Goal: Task Accomplishment & Management: Manage account settings

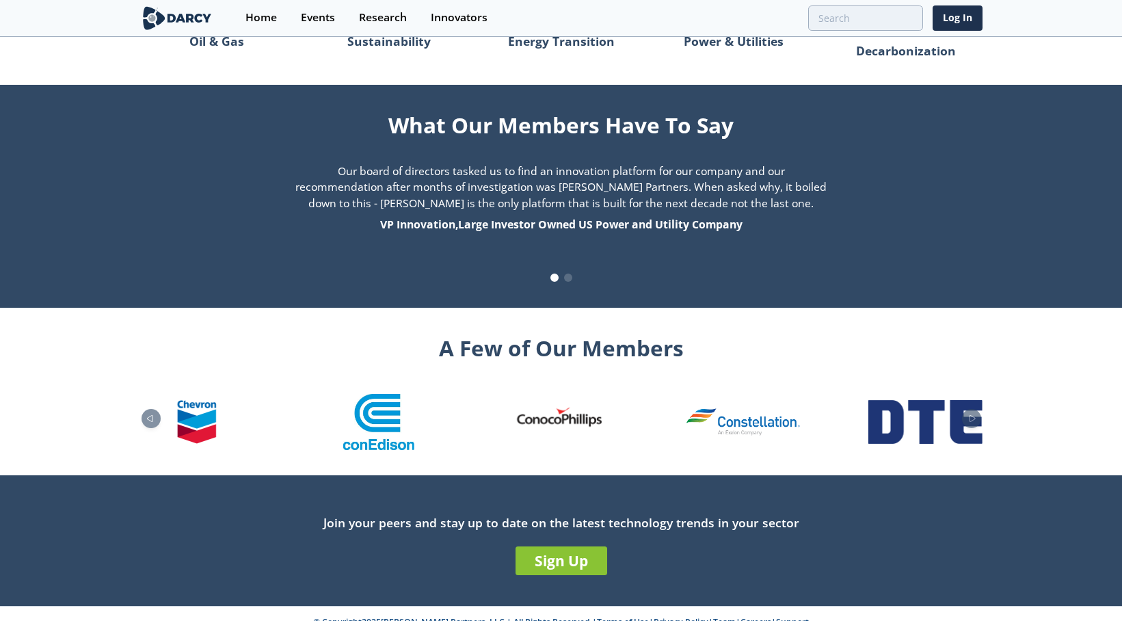
scroll to position [1340, 0]
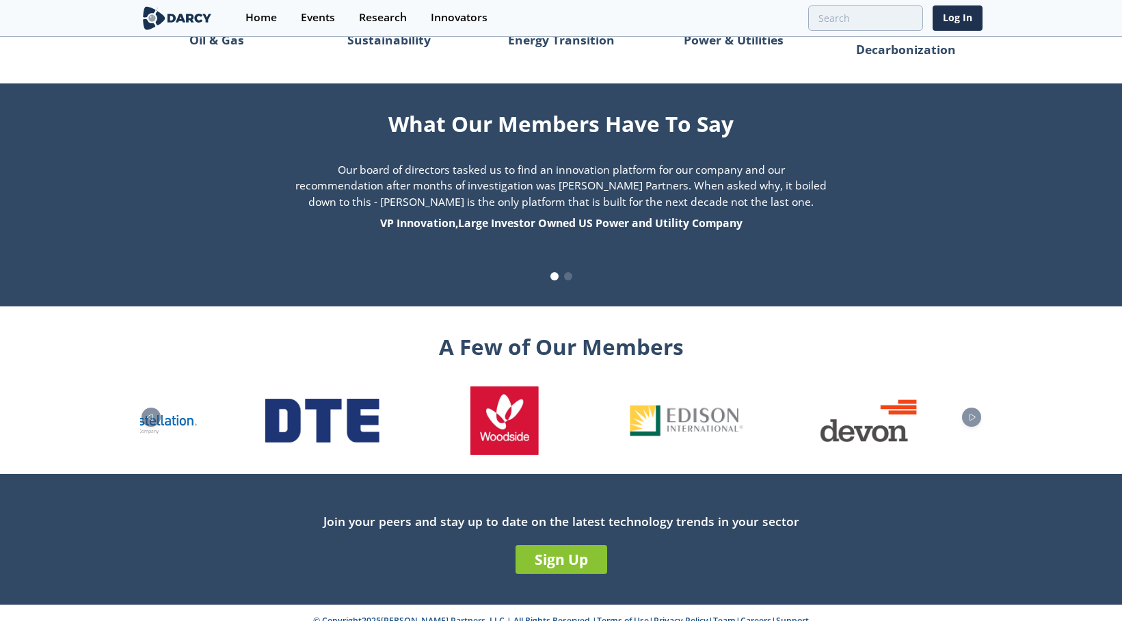
click at [199, 425] on div at bounding box center [561, 418] width 843 height 73
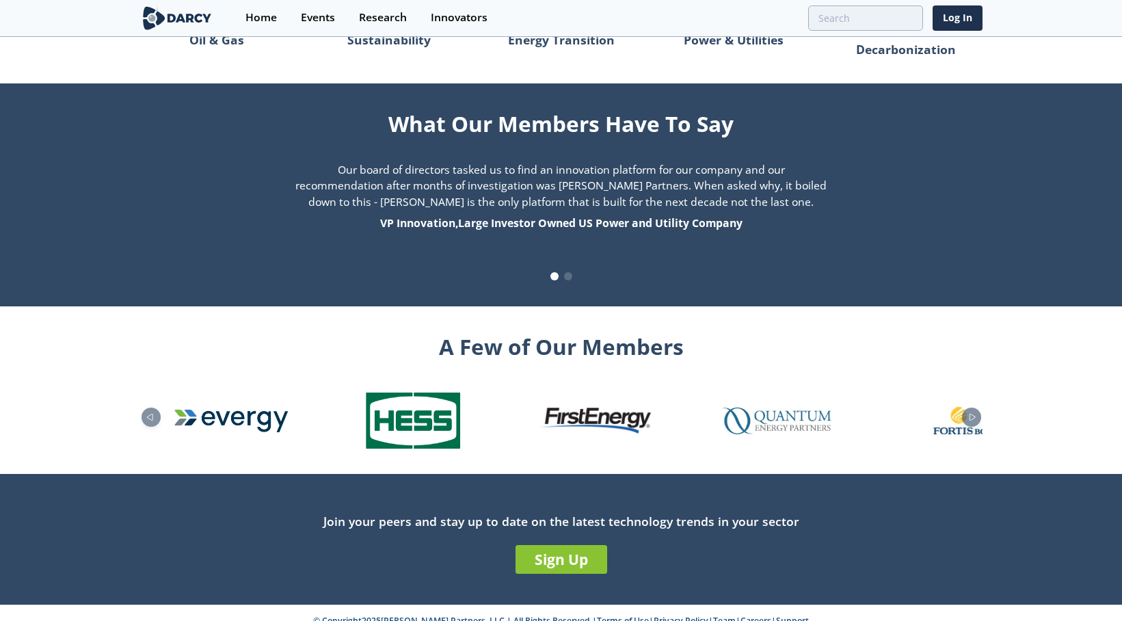
click at [94, 405] on section "A Few of Our Members" at bounding box center [561, 390] width 1122 height 168
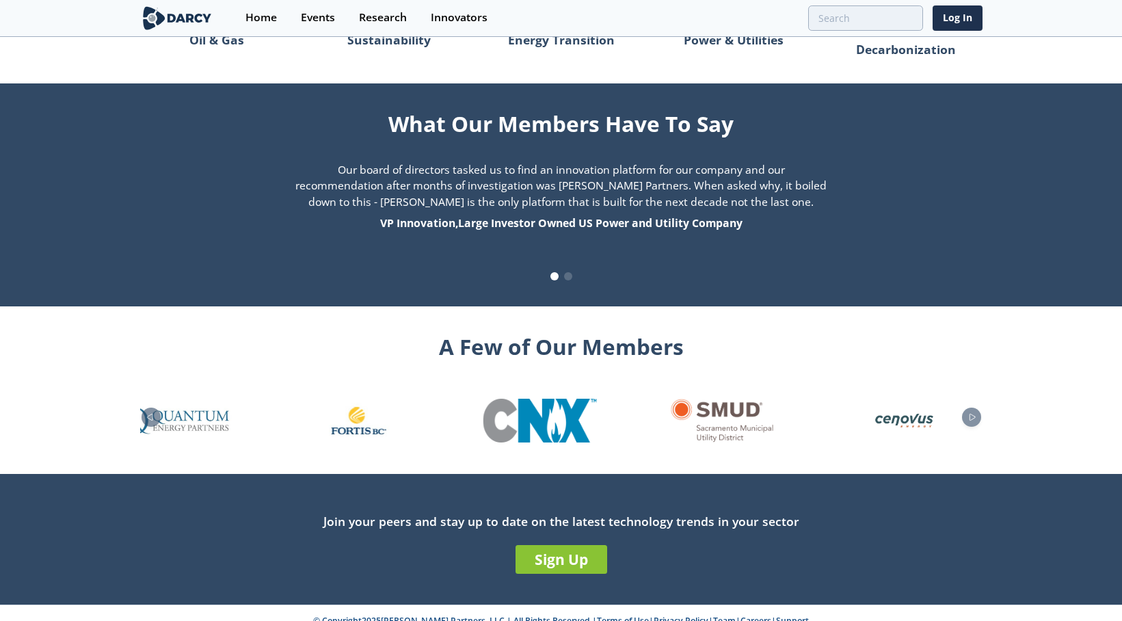
click at [202, 336] on div "A Few of Our Members" at bounding box center [561, 390] width 843 height 168
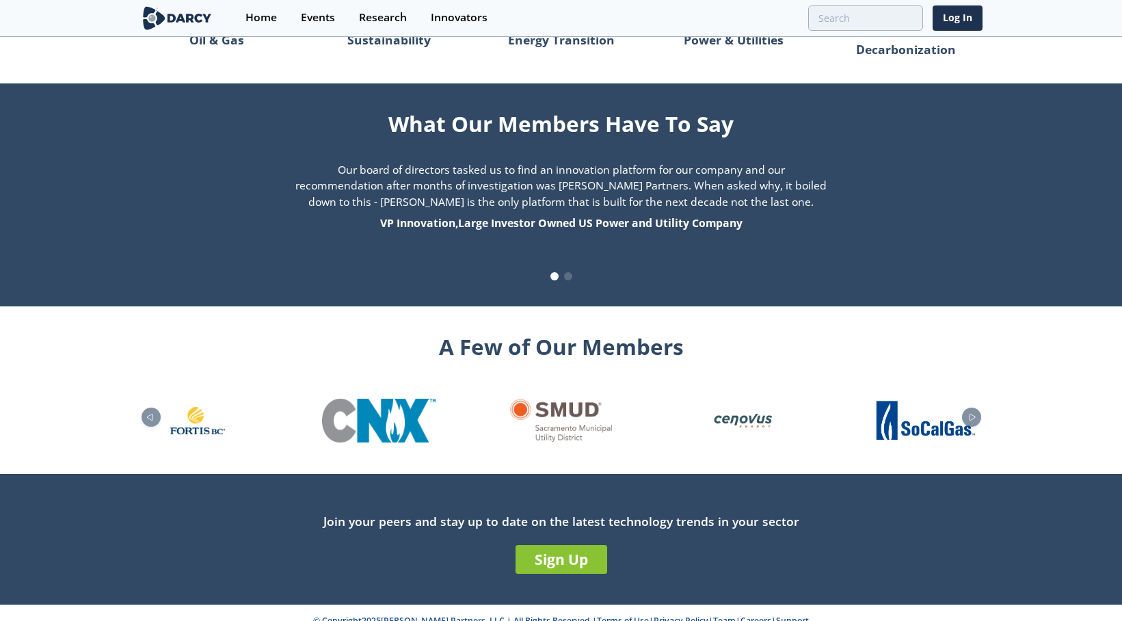
click at [386, 386] on div at bounding box center [561, 418] width 843 height 73
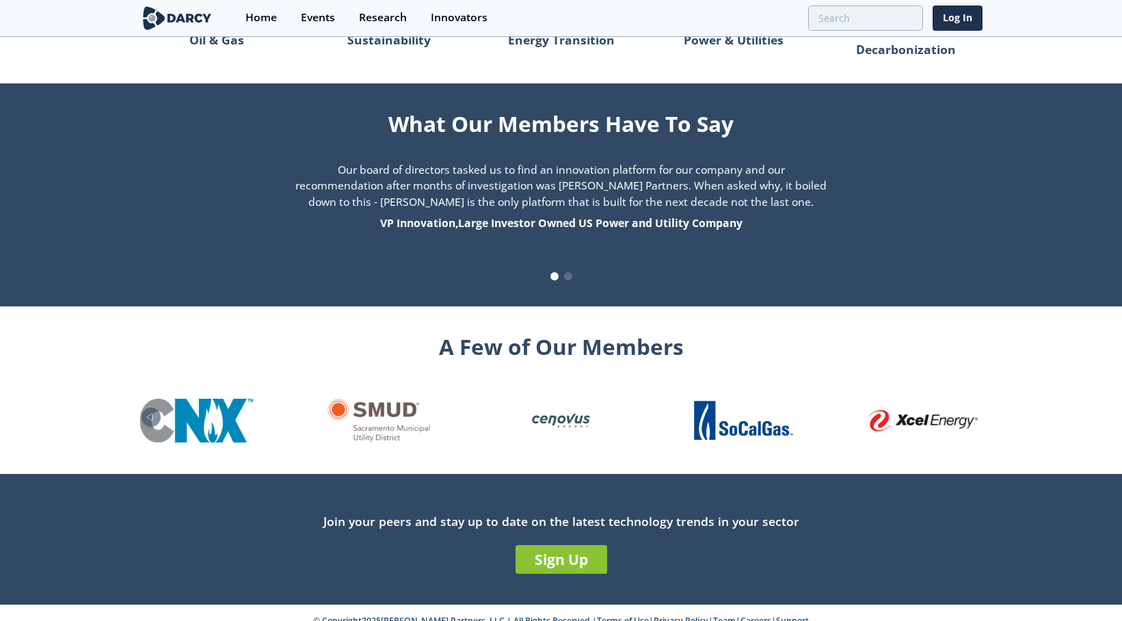
click at [789, 615] on link "Support" at bounding box center [792, 621] width 33 height 12
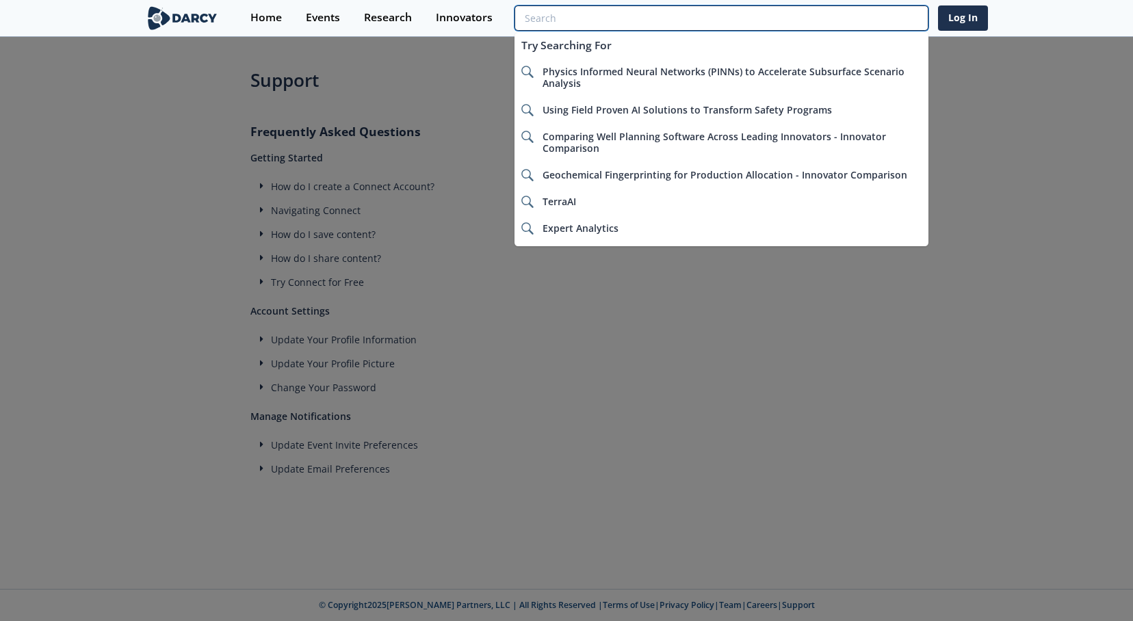
click at [847, 25] on input "search" at bounding box center [721, 17] width 414 height 25
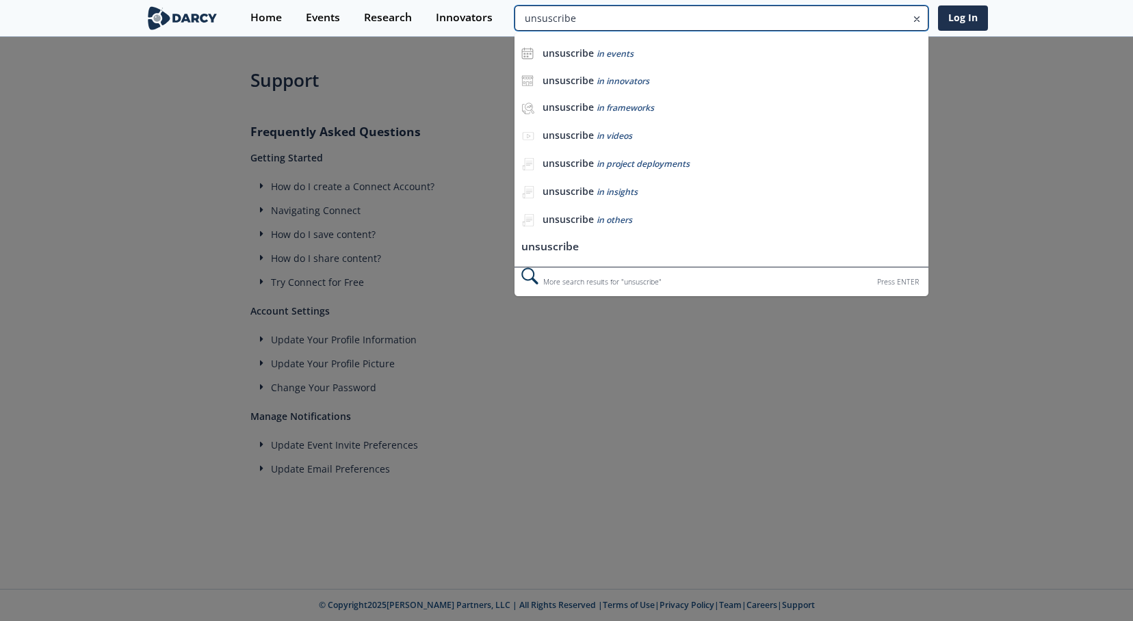
type input "unsuscribe"
click at [553, 468] on div at bounding box center [566, 310] width 1133 height 621
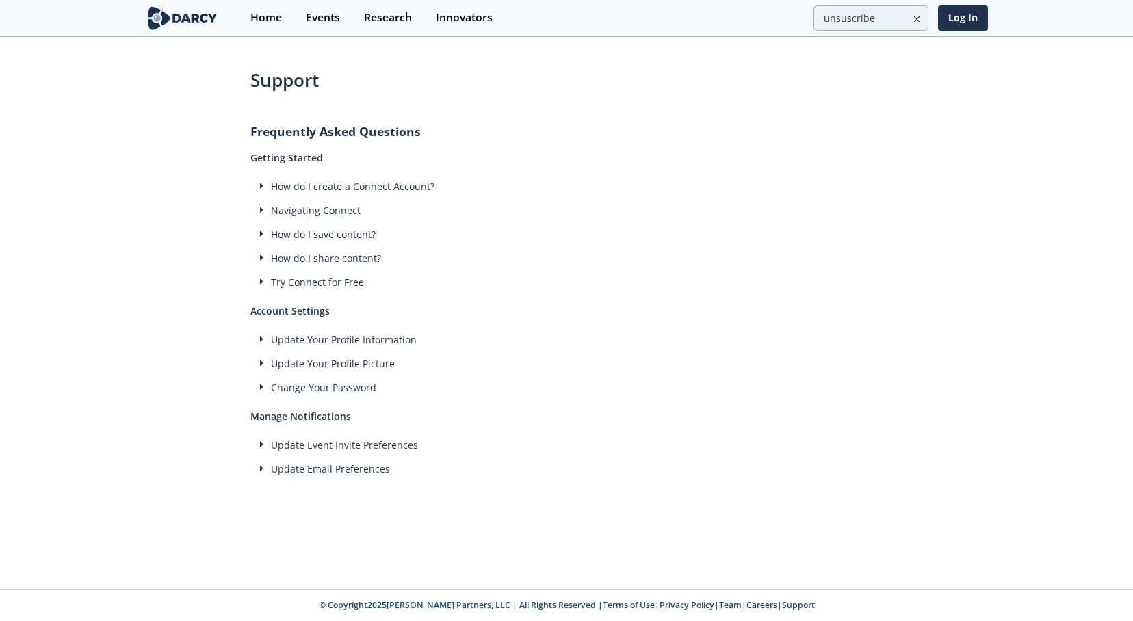
click at [282, 469] on span "Update Email Preferences" at bounding box center [330, 468] width 119 height 13
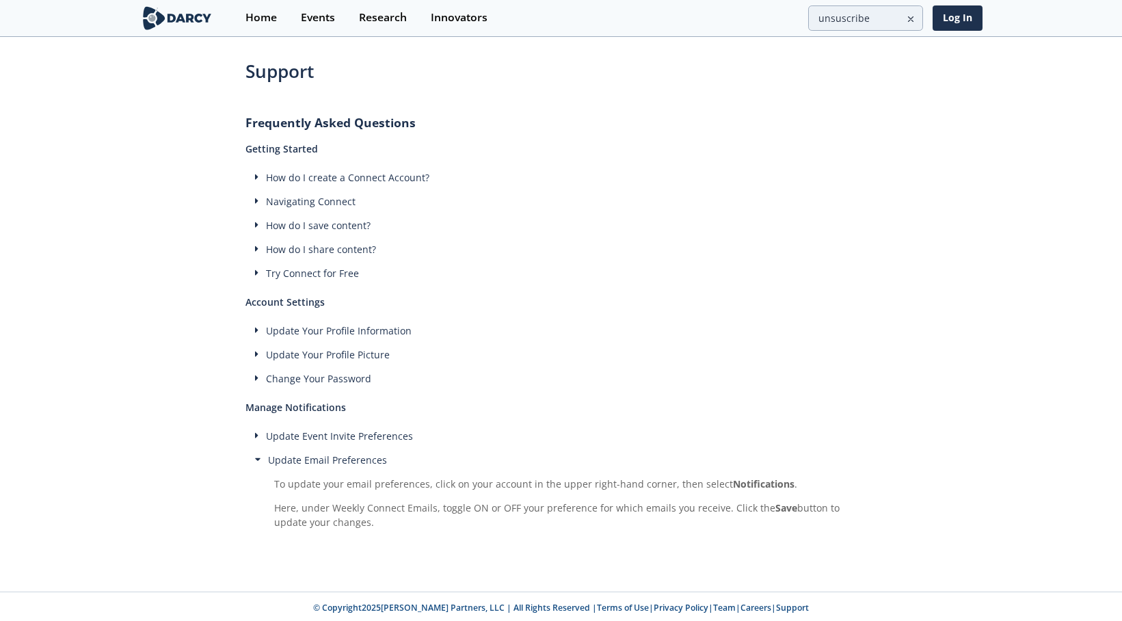
scroll to position [12, 0]
click at [758, 484] on b "Notifications" at bounding box center [764, 481] width 62 height 13
click at [255, 458] on icon at bounding box center [258, 457] width 6 height 10
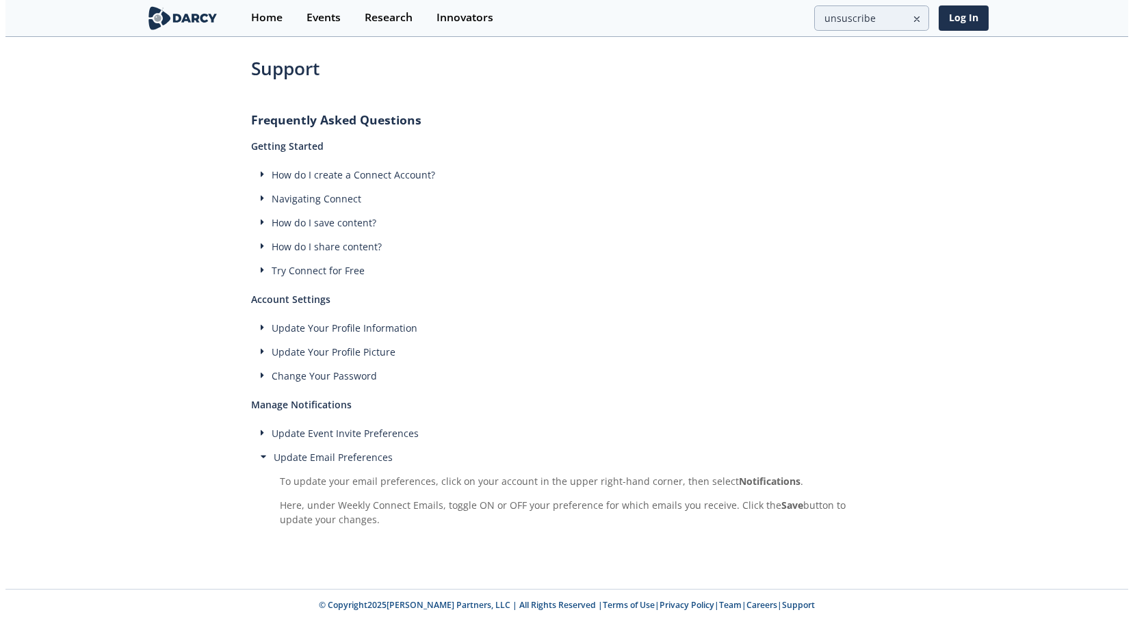
scroll to position [0, 0]
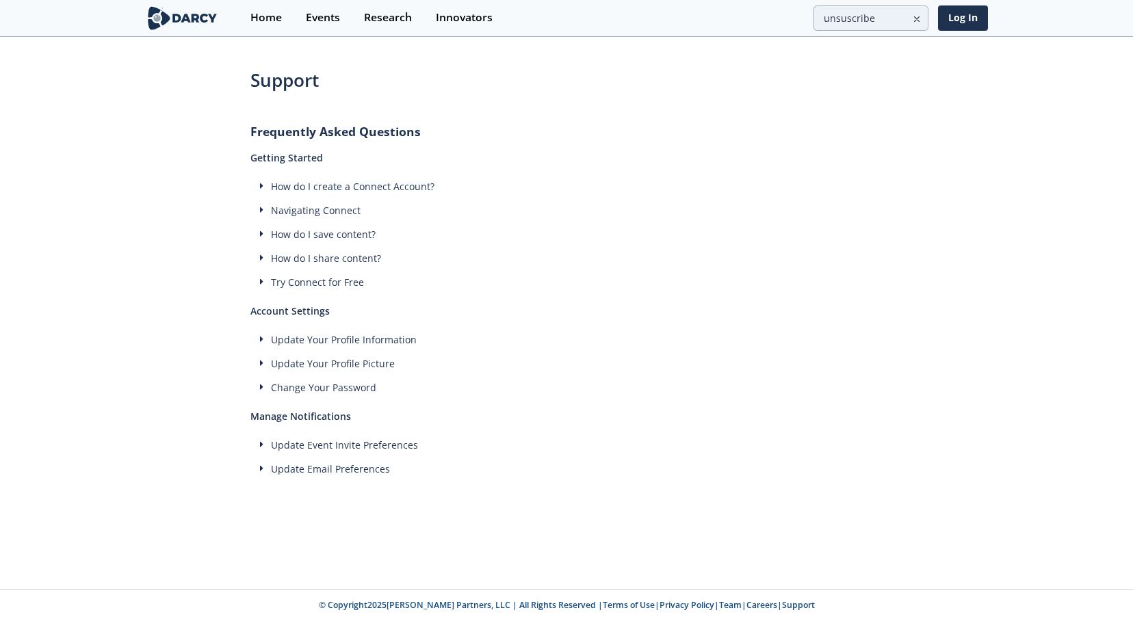
click at [257, 442] on div "Update Event Invite Preferences" at bounding box center [566, 445] width 632 height 14
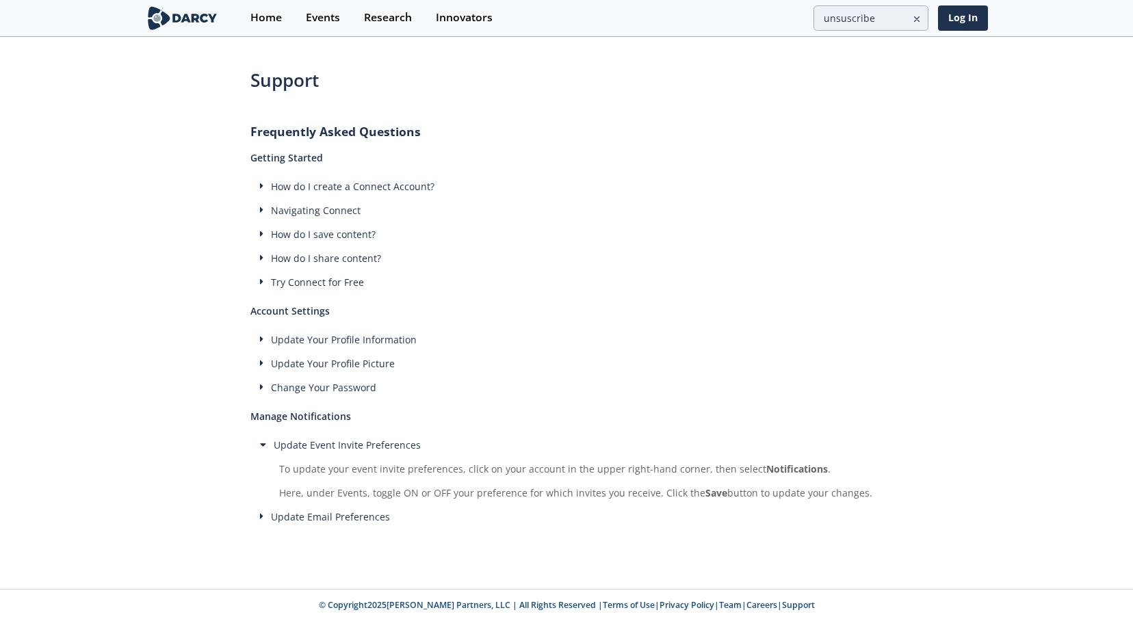
click at [257, 442] on div "Update Event Invite Preferences" at bounding box center [566, 445] width 632 height 14
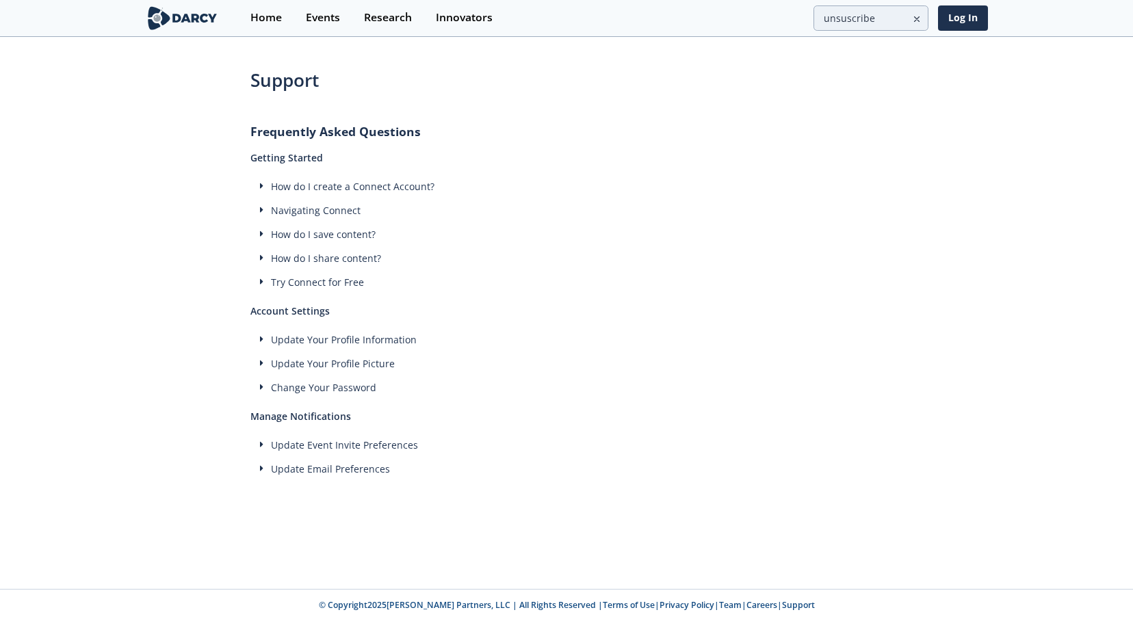
click at [260, 336] on icon at bounding box center [261, 339] width 3 height 10
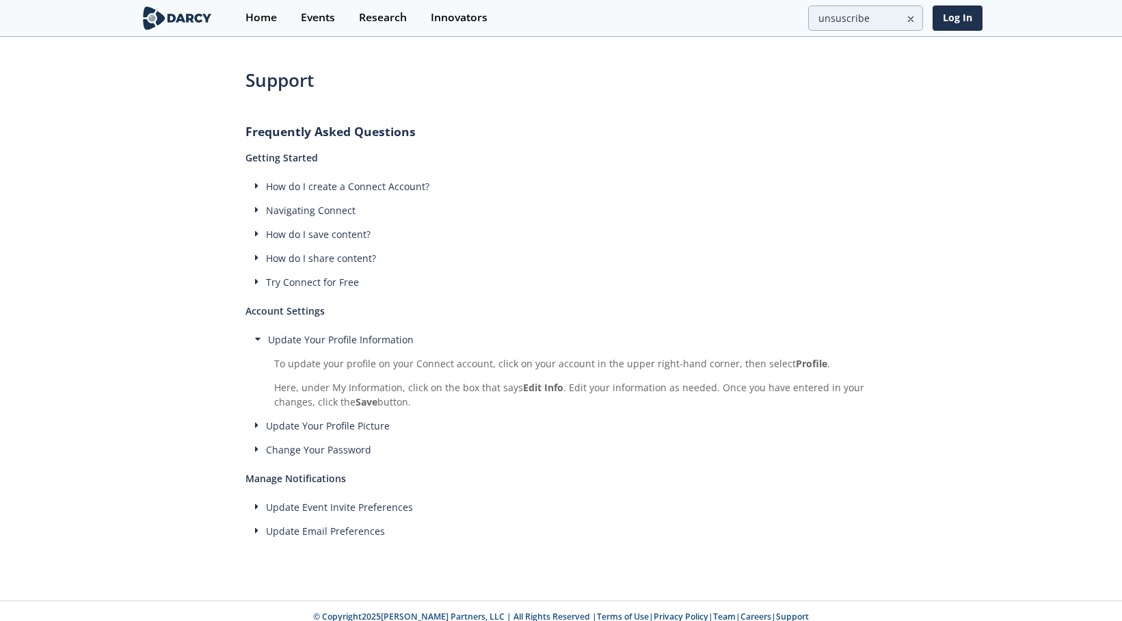
click at [260, 336] on icon at bounding box center [258, 339] width 6 height 10
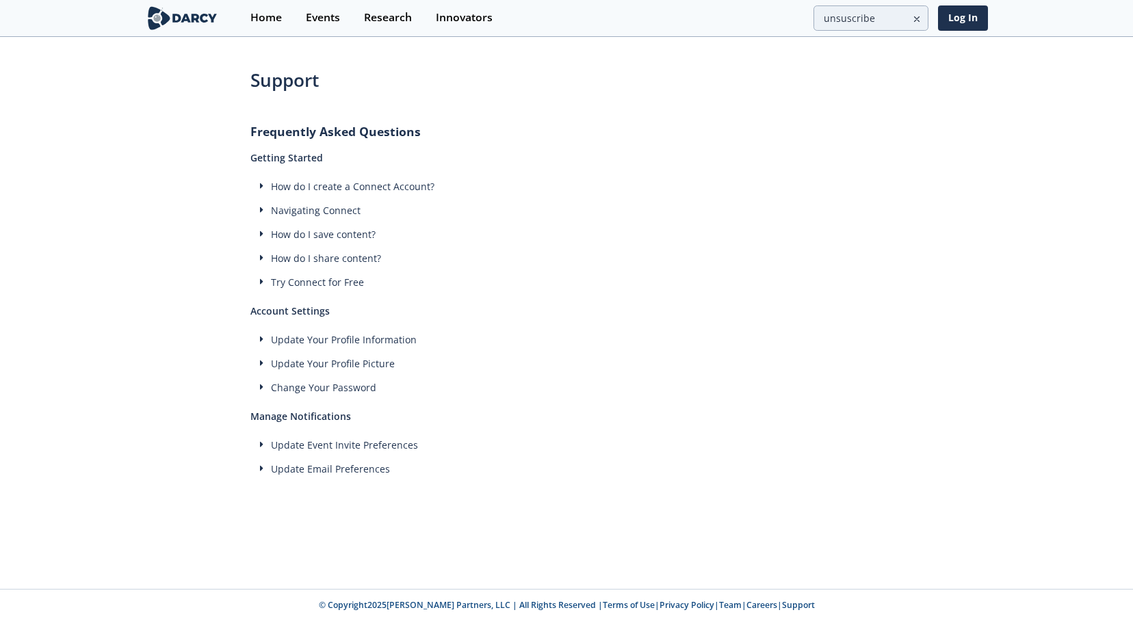
click at [264, 360] on div "Update Your Profile Picture" at bounding box center [566, 363] width 632 height 14
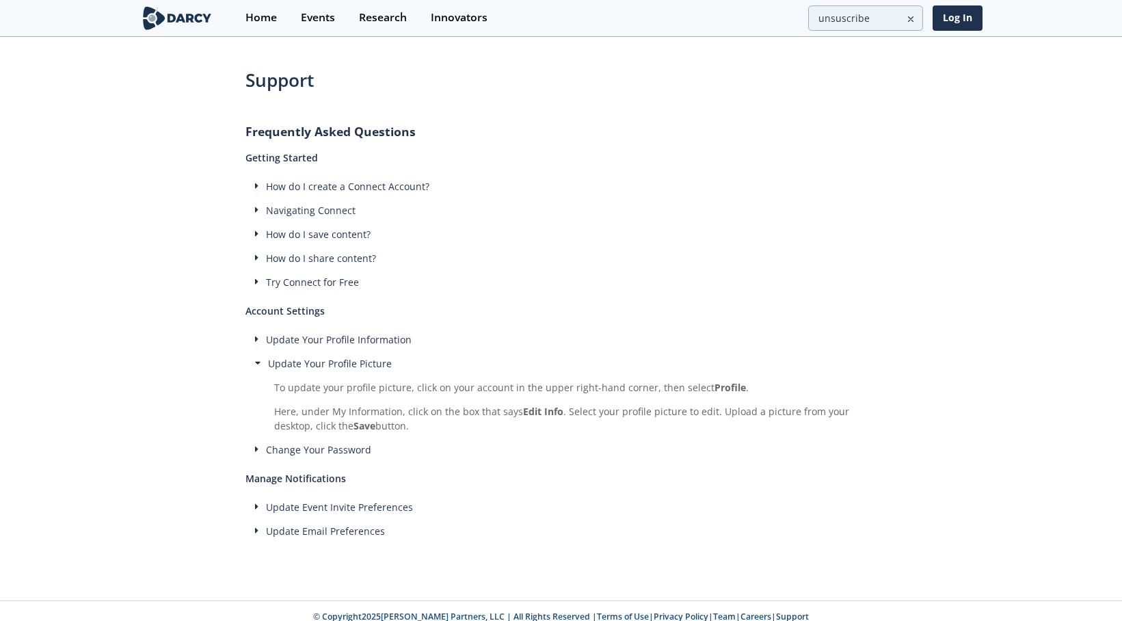
click at [264, 360] on div "Update Your Profile Picture" at bounding box center [562, 363] width 632 height 14
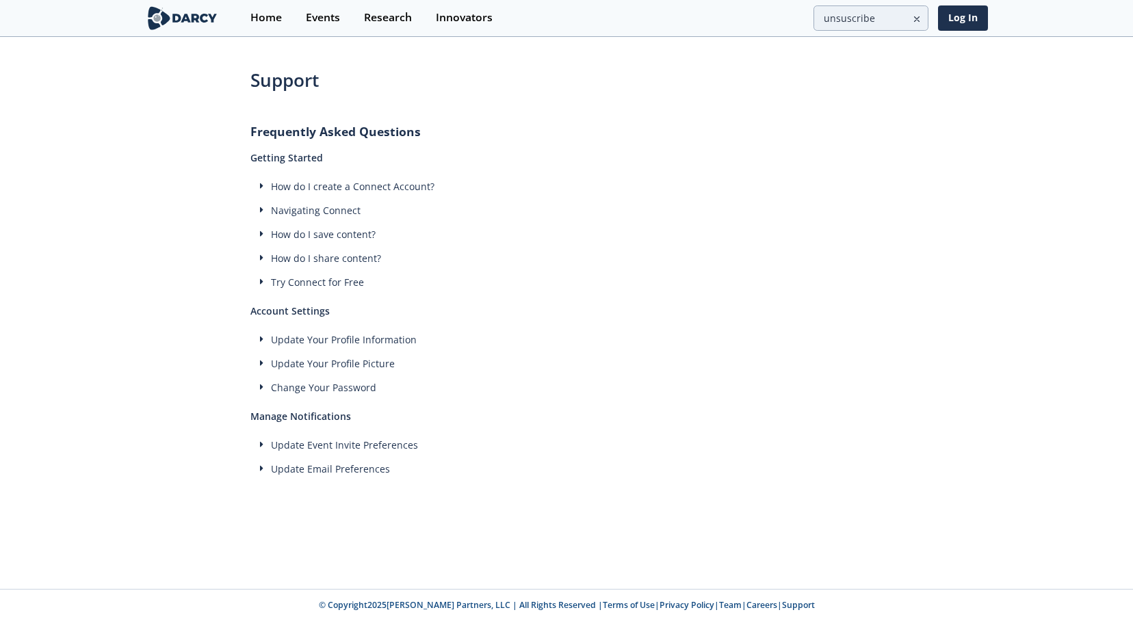
click at [337, 187] on span "How do I create a Connect Account?" at bounding box center [352, 186] width 163 height 13
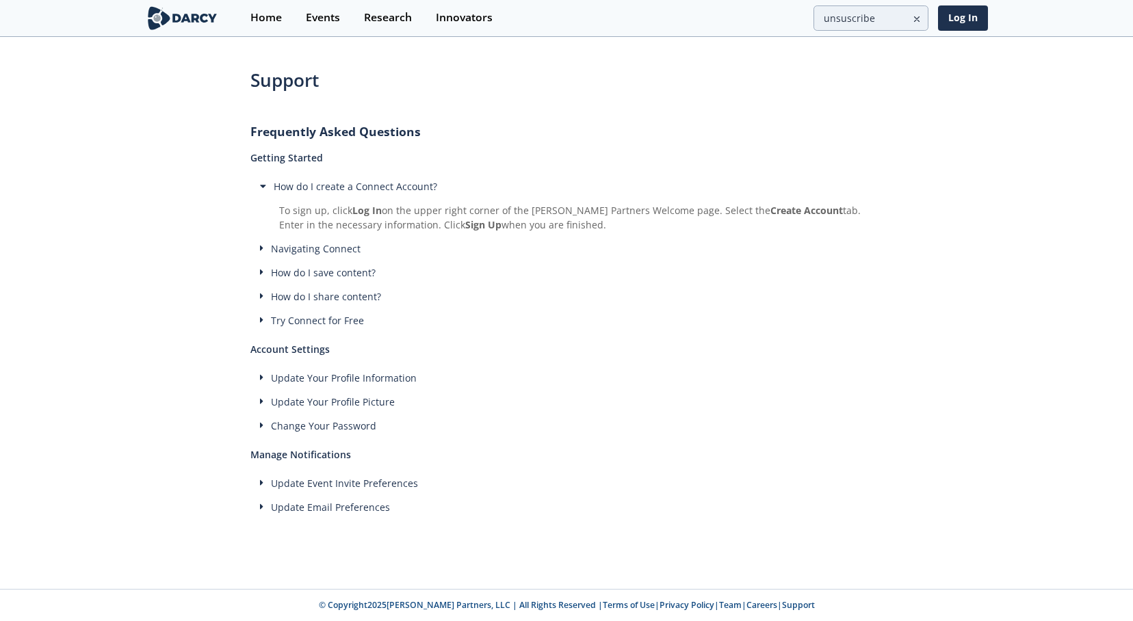
click at [266, 191] on div "How do I create a Connect Account?" at bounding box center [566, 186] width 632 height 14
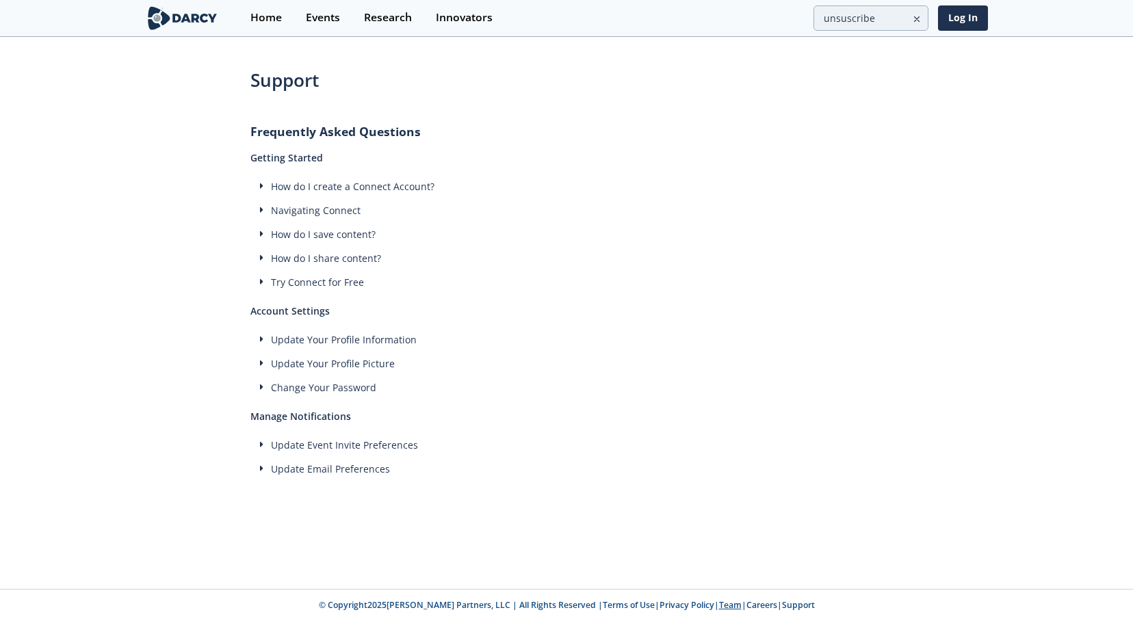
click at [719, 607] on link "Team" at bounding box center [730, 605] width 23 height 12
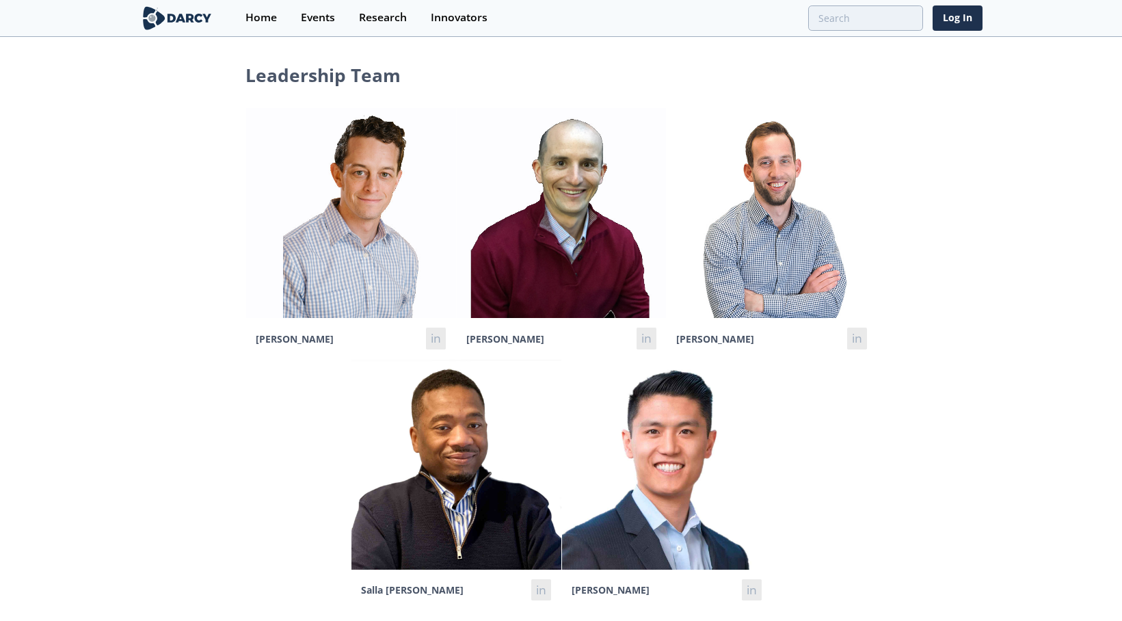
click at [157, 6] on img at bounding box center [177, 18] width 75 height 24
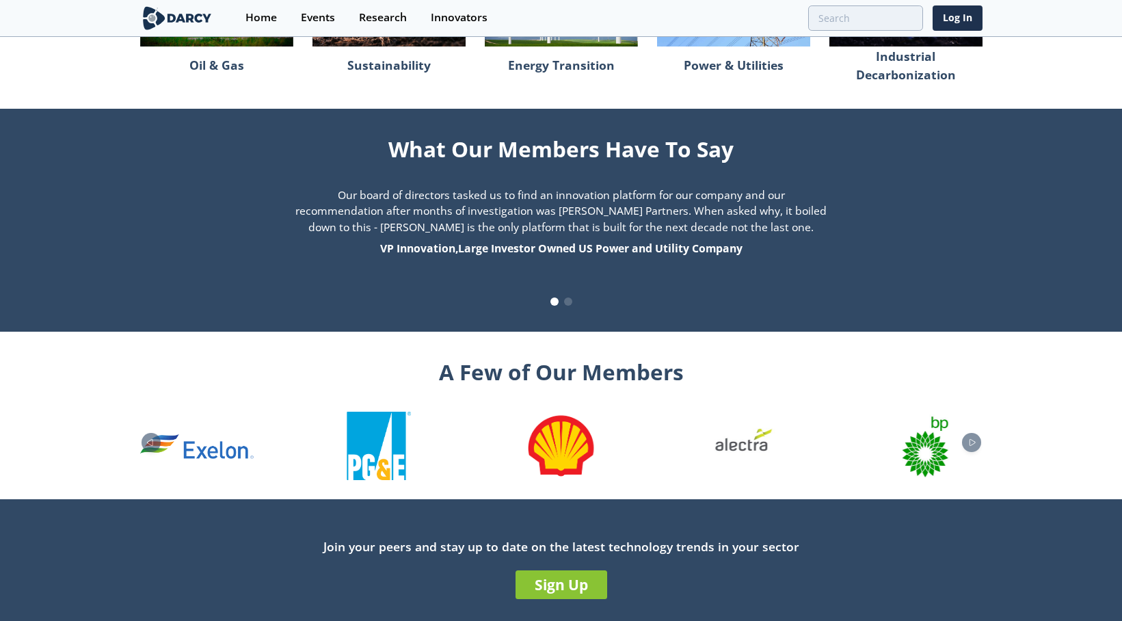
scroll to position [1340, 0]
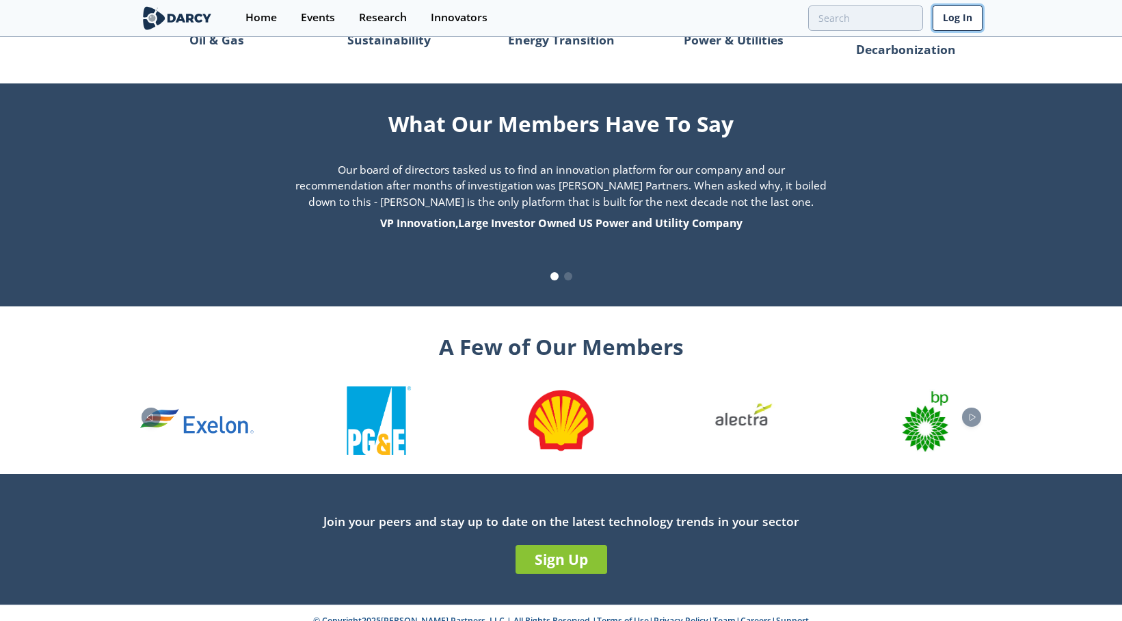
click at [966, 17] on link "Log In" at bounding box center [958, 17] width 50 height 25
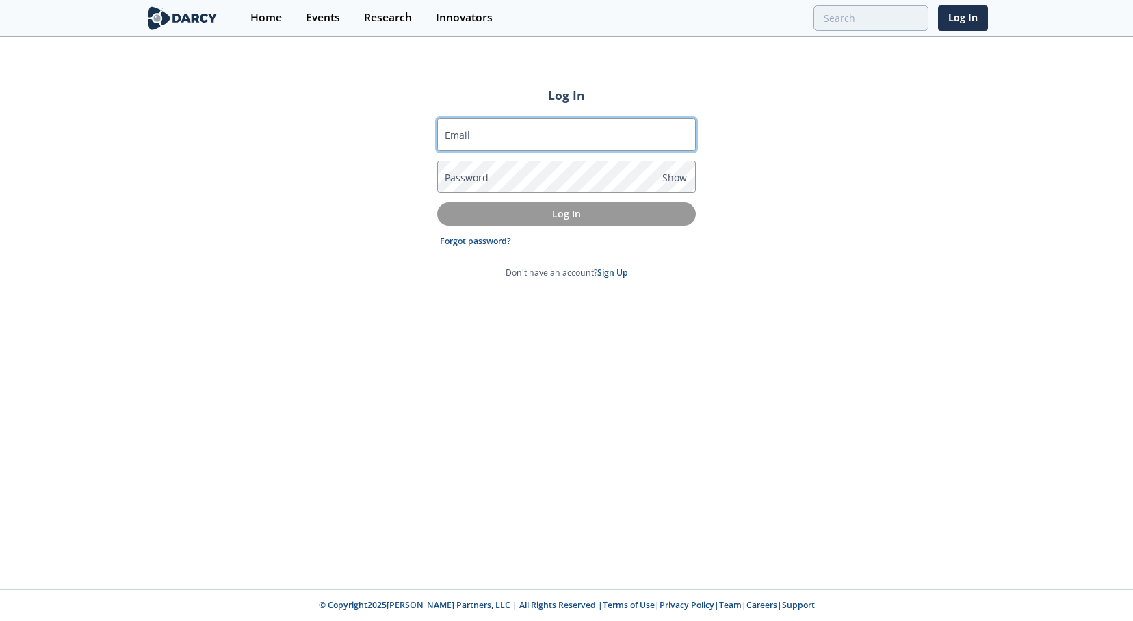
click at [533, 135] on input "Email" at bounding box center [566, 134] width 259 height 33
click at [726, 266] on div "Log In Email Password Show Log In Forgot password? Don't have an account? Sign …" at bounding box center [566, 313] width 1133 height 551
click at [445, 242] on link "Forgot password?" at bounding box center [475, 241] width 71 height 12
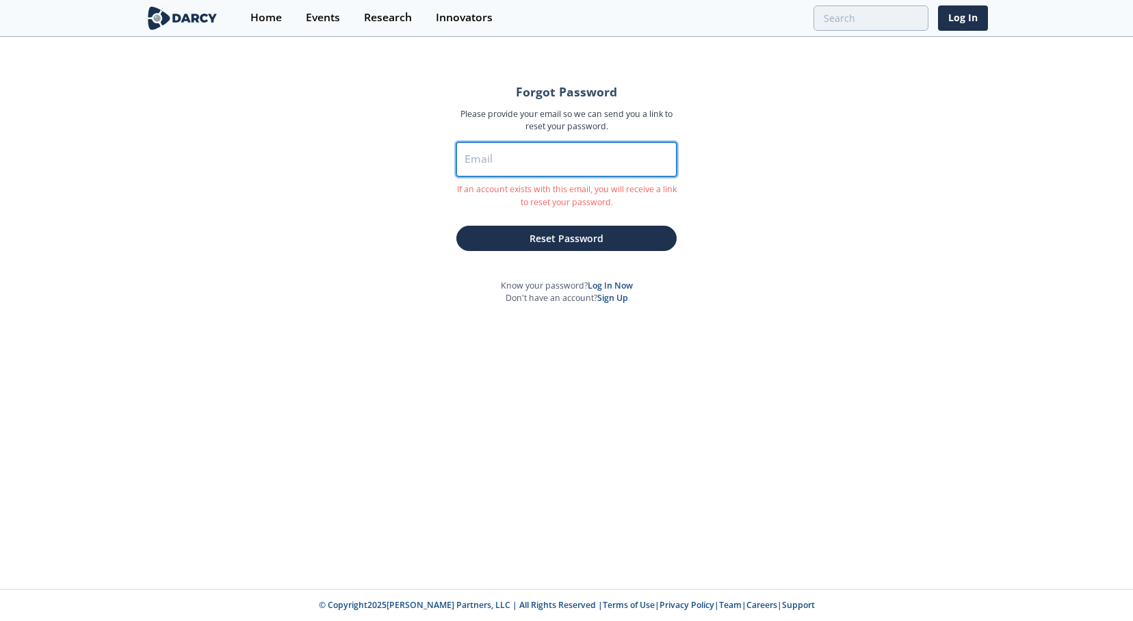
click at [554, 168] on input "Email" at bounding box center [566, 159] width 220 height 34
type input "nestor.cortes@ecopetrol.com.co"
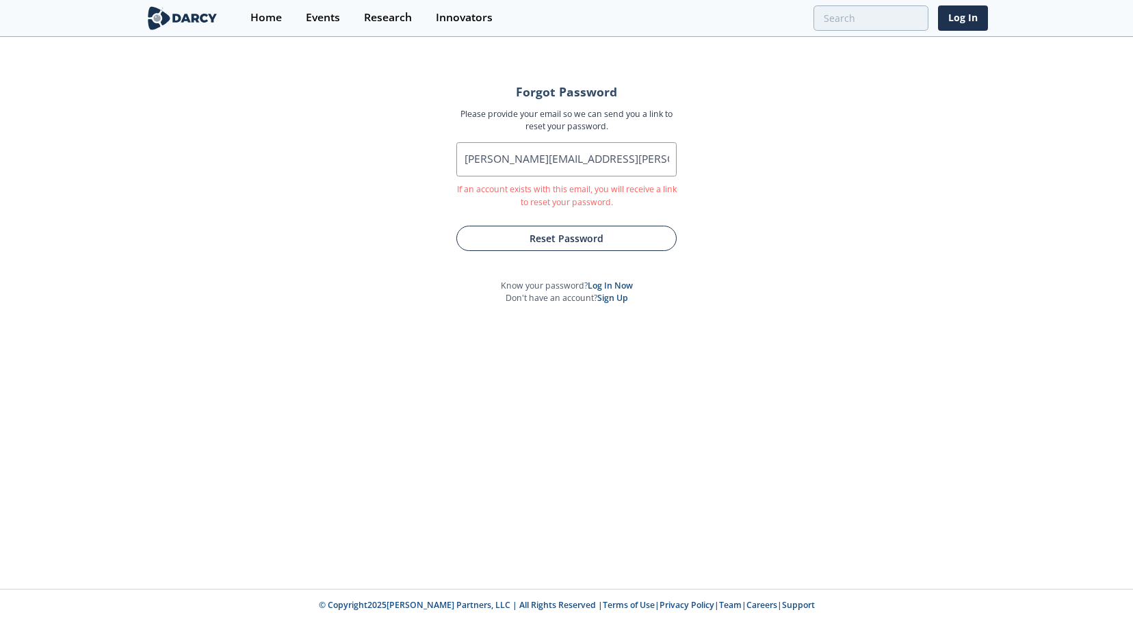
click at [566, 231] on button "Reset Password" at bounding box center [566, 238] width 220 height 25
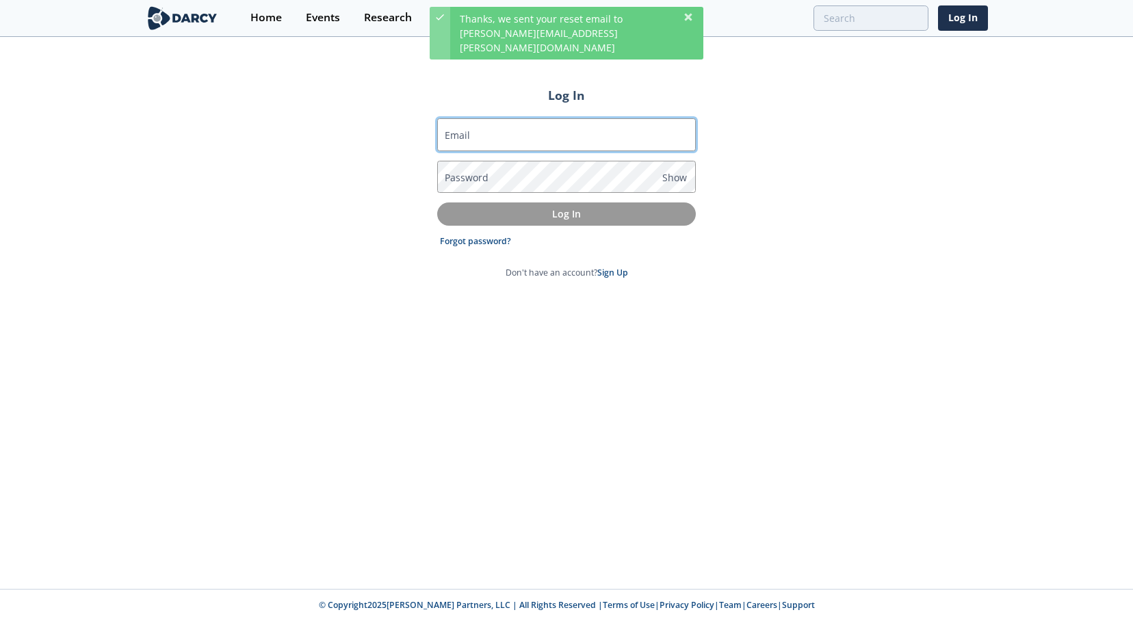
click at [579, 139] on input "Email" at bounding box center [566, 134] width 259 height 33
type input "nestor.cortes@ecopetrol.com.co"
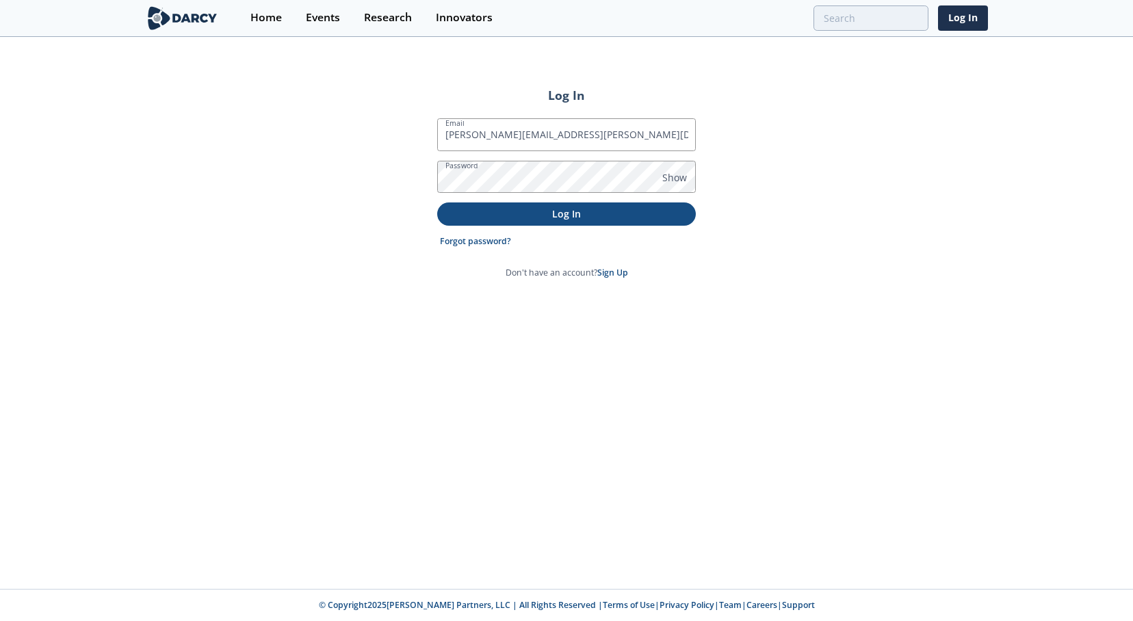
click at [564, 222] on button "Log In" at bounding box center [566, 213] width 259 height 23
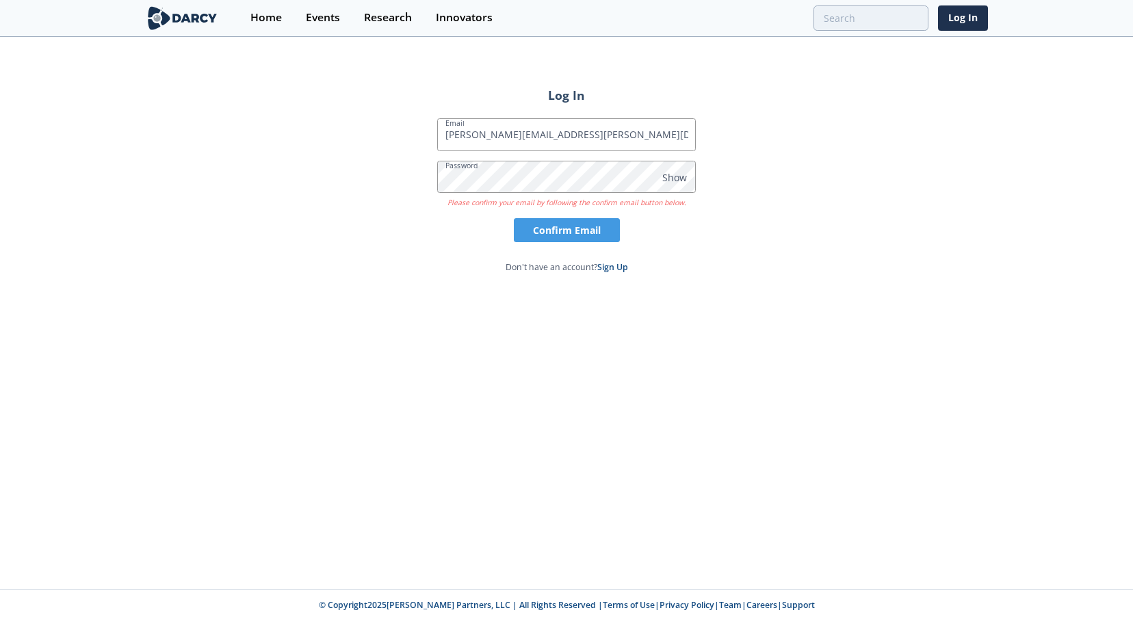
click at [617, 263] on link "Sign Up" at bounding box center [612, 267] width 31 height 12
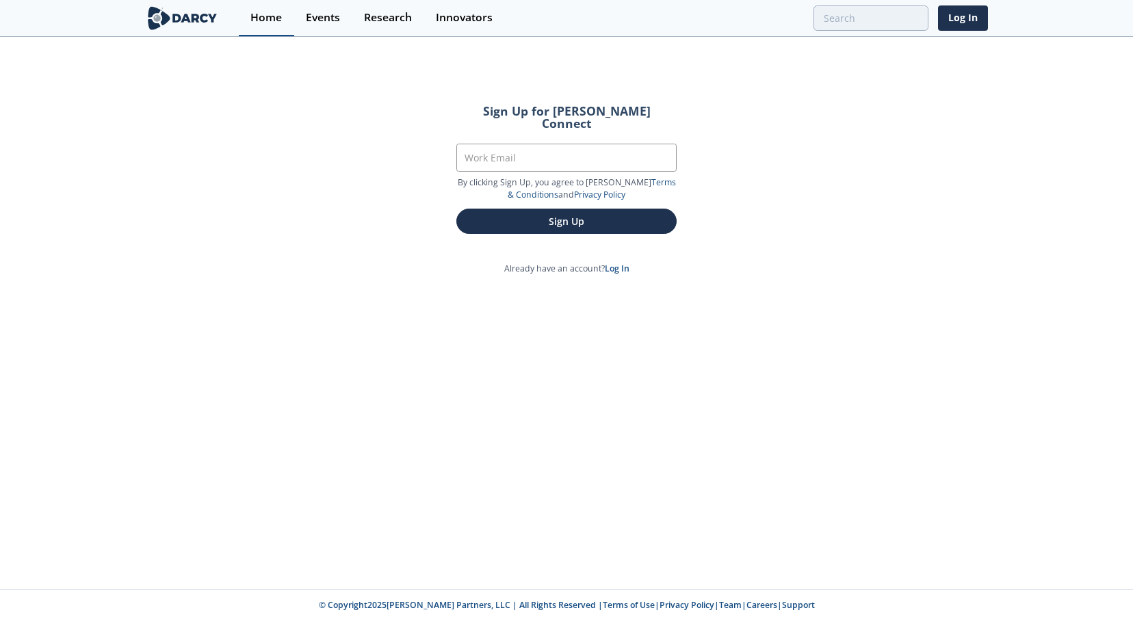
click at [269, 18] on div "Home" at bounding box center [265, 17] width 31 height 11
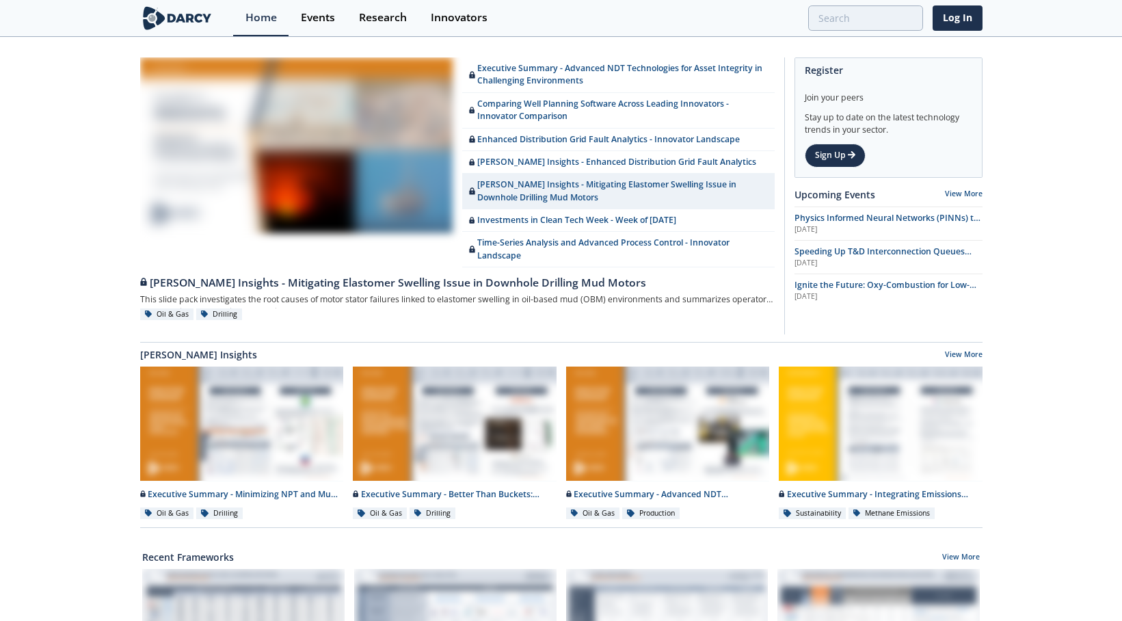
click at [183, 12] on img at bounding box center [177, 18] width 75 height 24
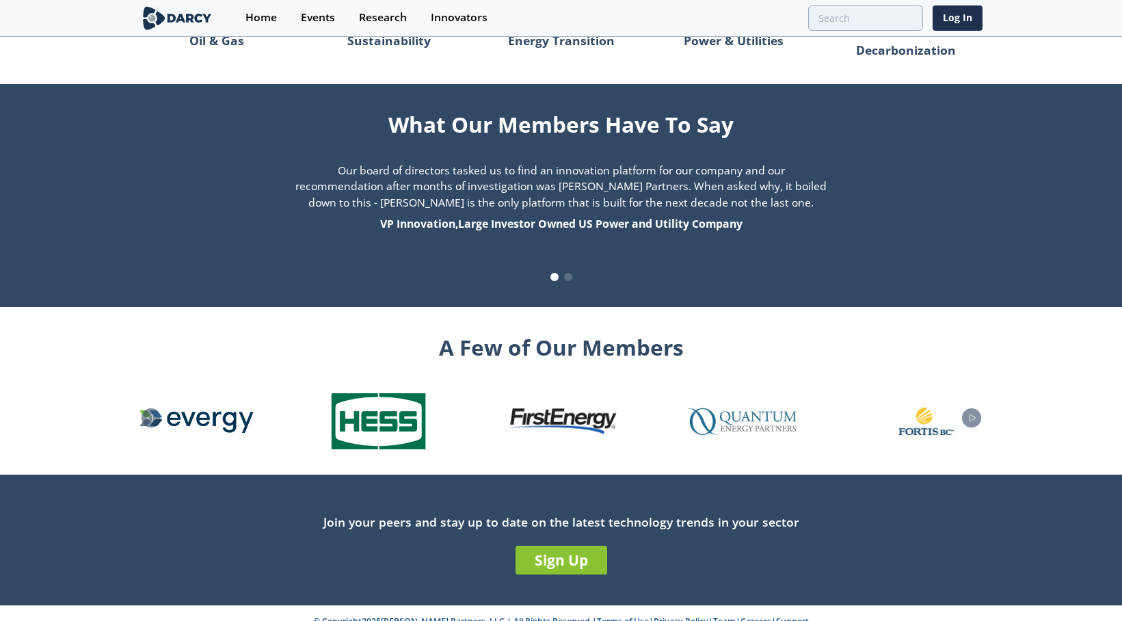
scroll to position [1340, 0]
